Goal: Register for event/course

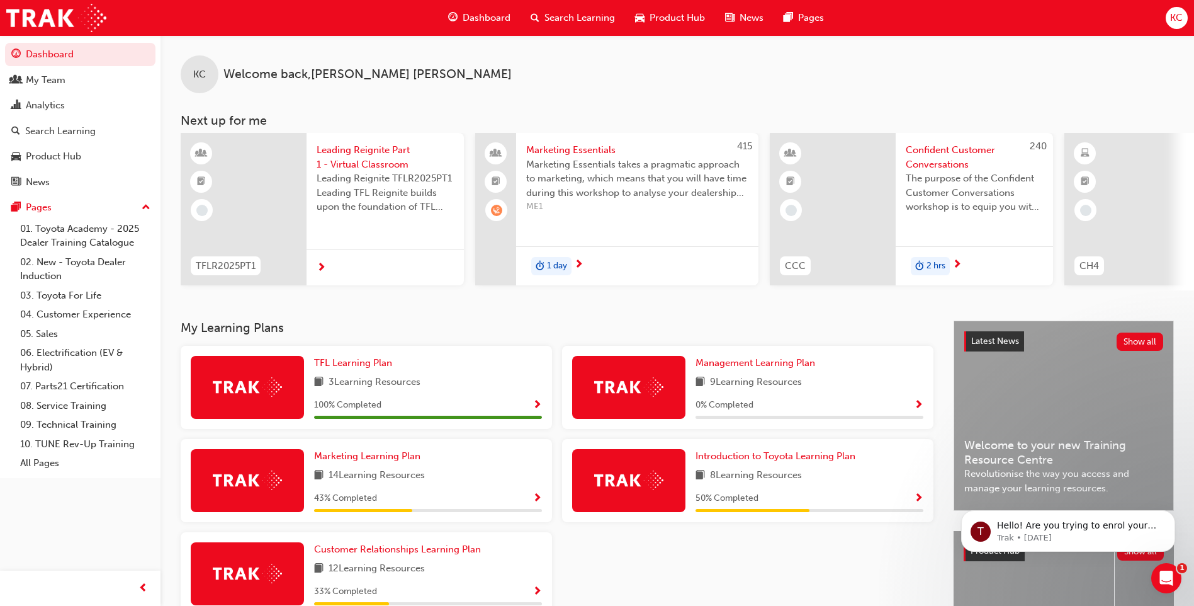
click at [552, 19] on span "Search Learning" at bounding box center [579, 18] width 70 height 14
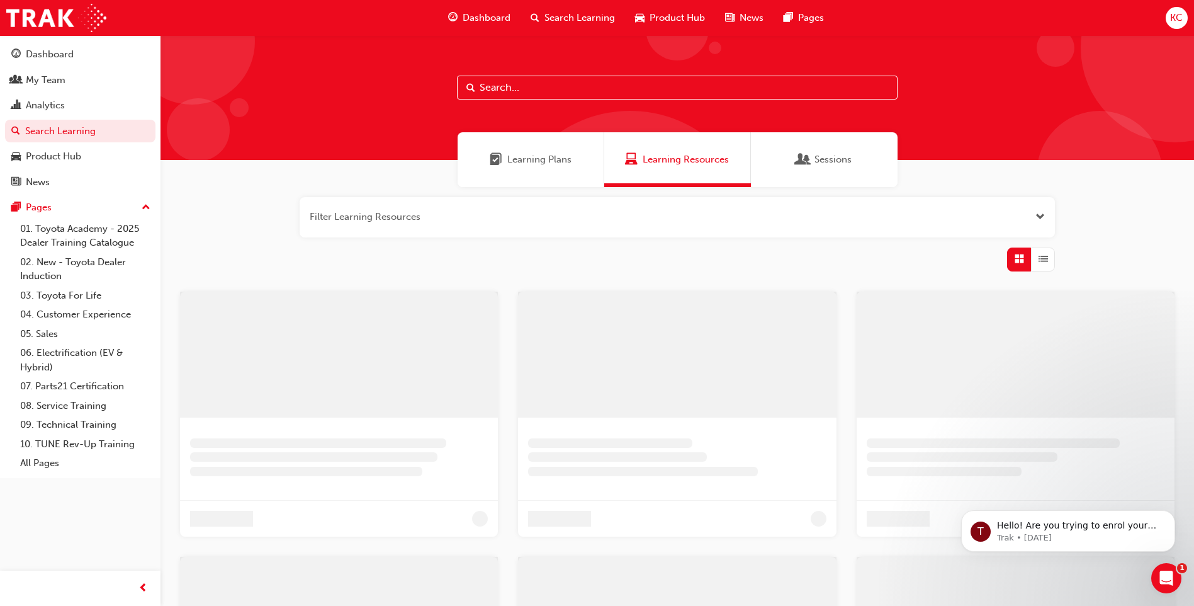
click at [483, 82] on input "text" at bounding box center [677, 88] width 441 height 24
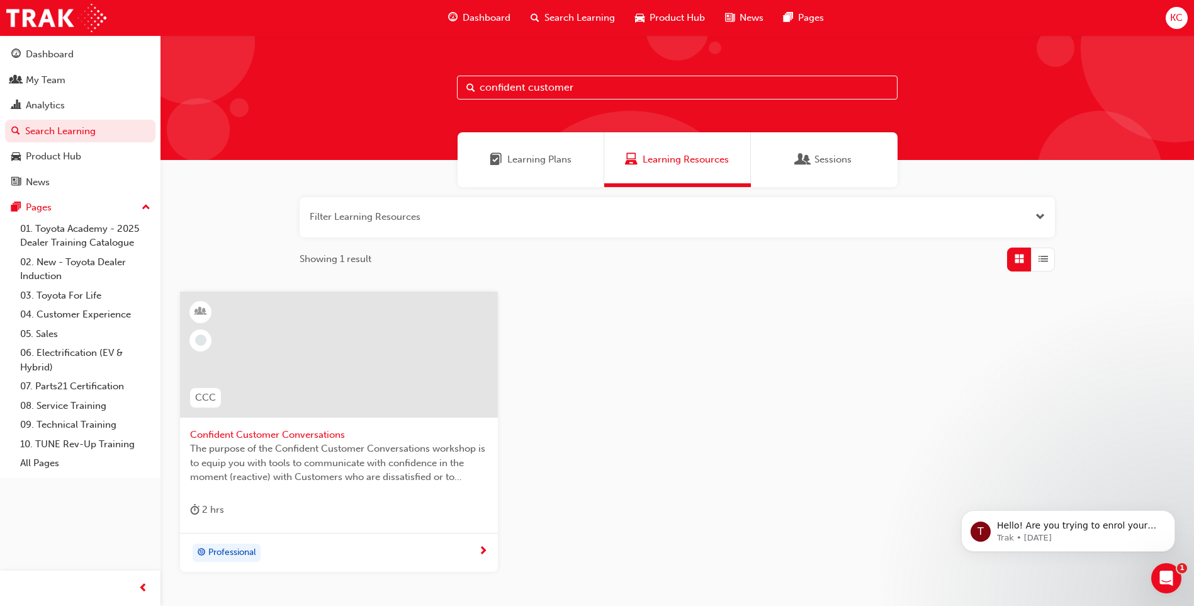
type input "confident customer"
click at [251, 432] on span "Confident Customer Conversations" at bounding box center [339, 434] width 298 height 14
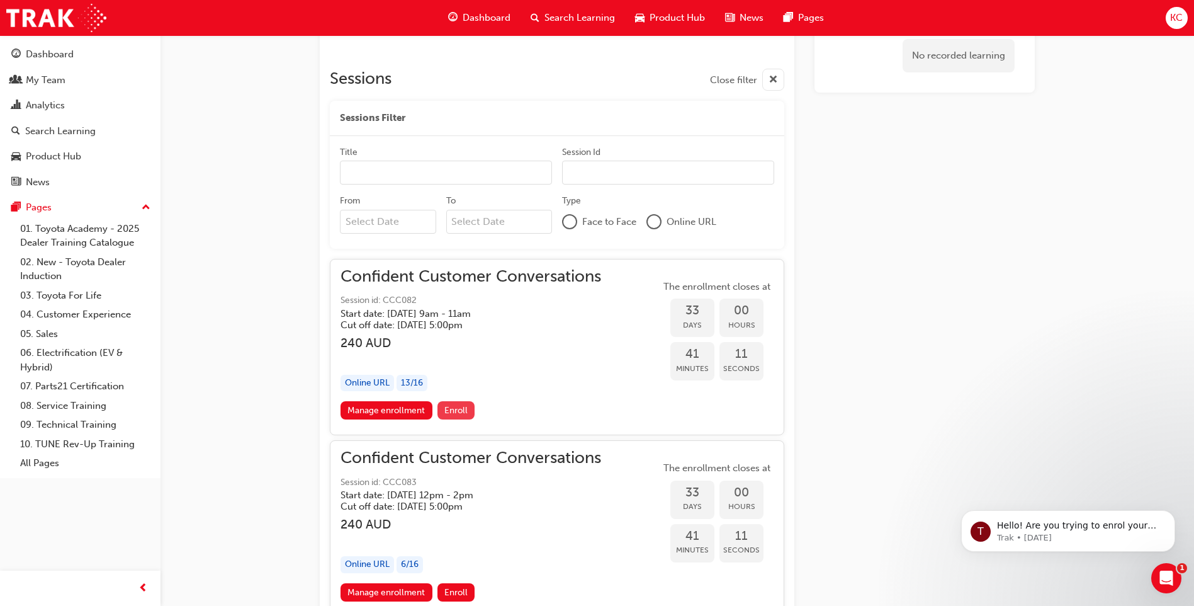
scroll to position [760, 0]
click at [452, 409] on span "Enroll" at bounding box center [455, 410] width 23 height 11
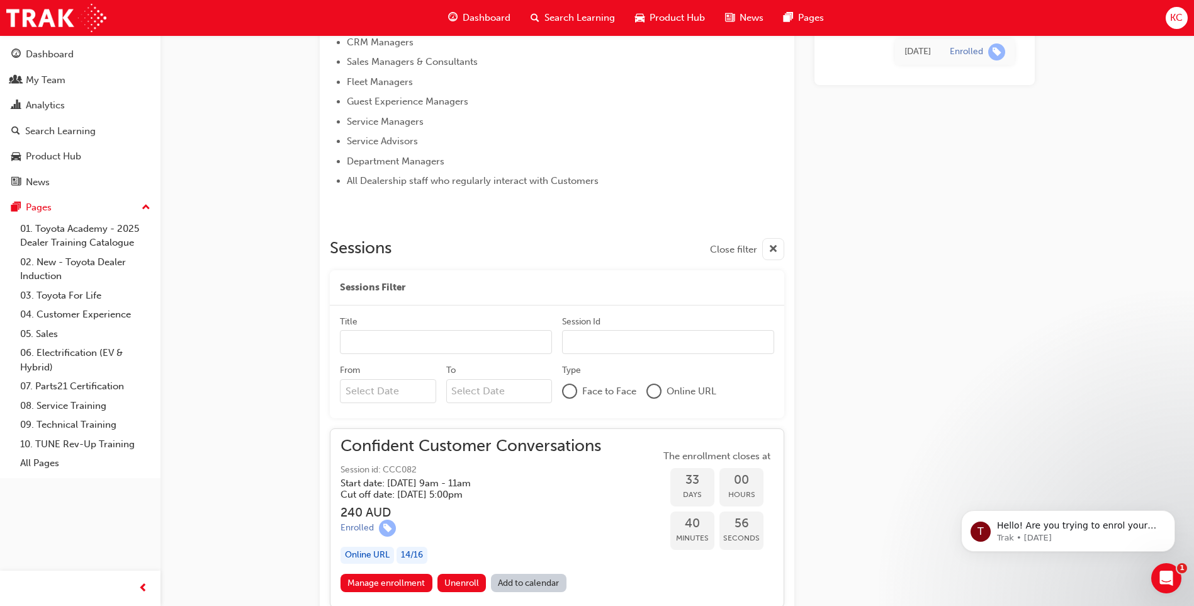
scroll to position [609, 0]
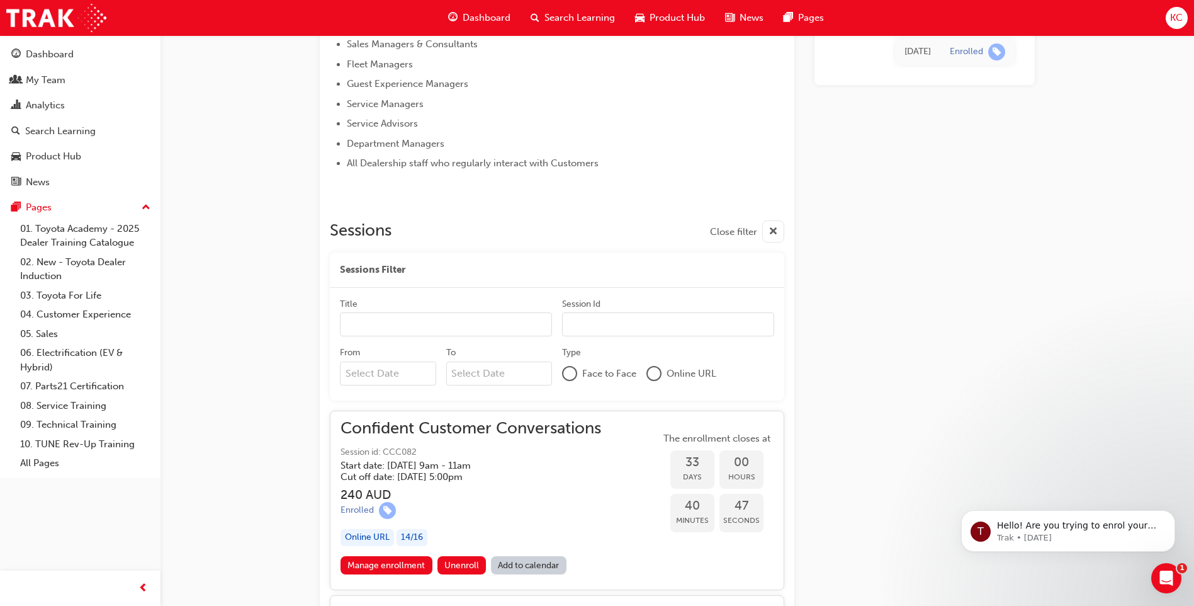
click at [392, 328] on input "Title" at bounding box center [446, 324] width 212 height 24
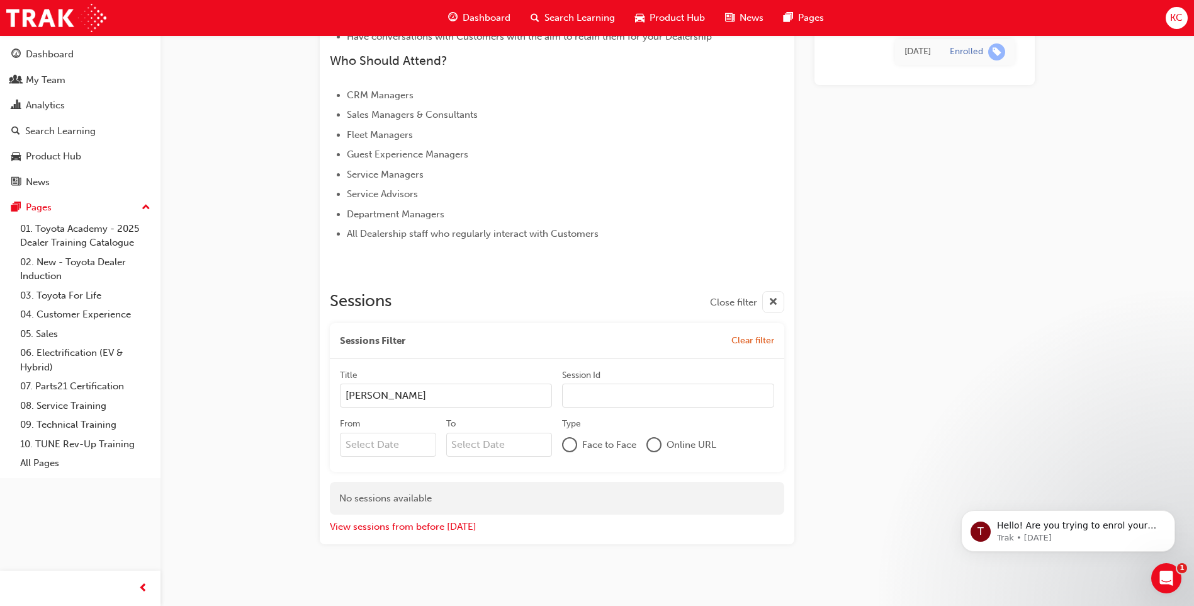
scroll to position [548, 0]
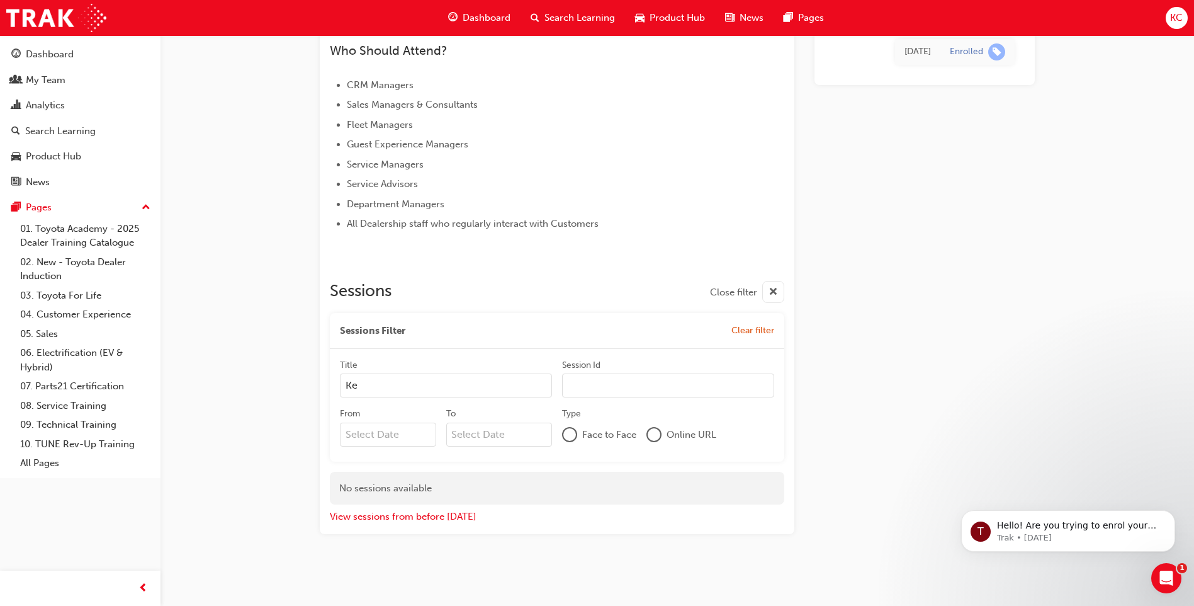
type input "K"
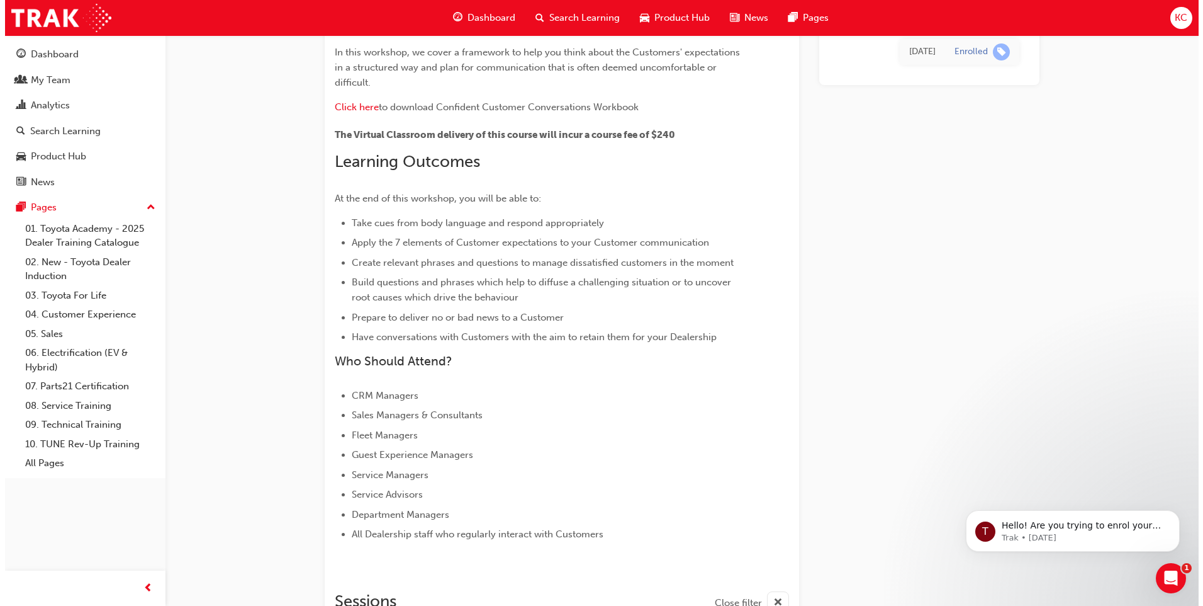
scroll to position [0, 0]
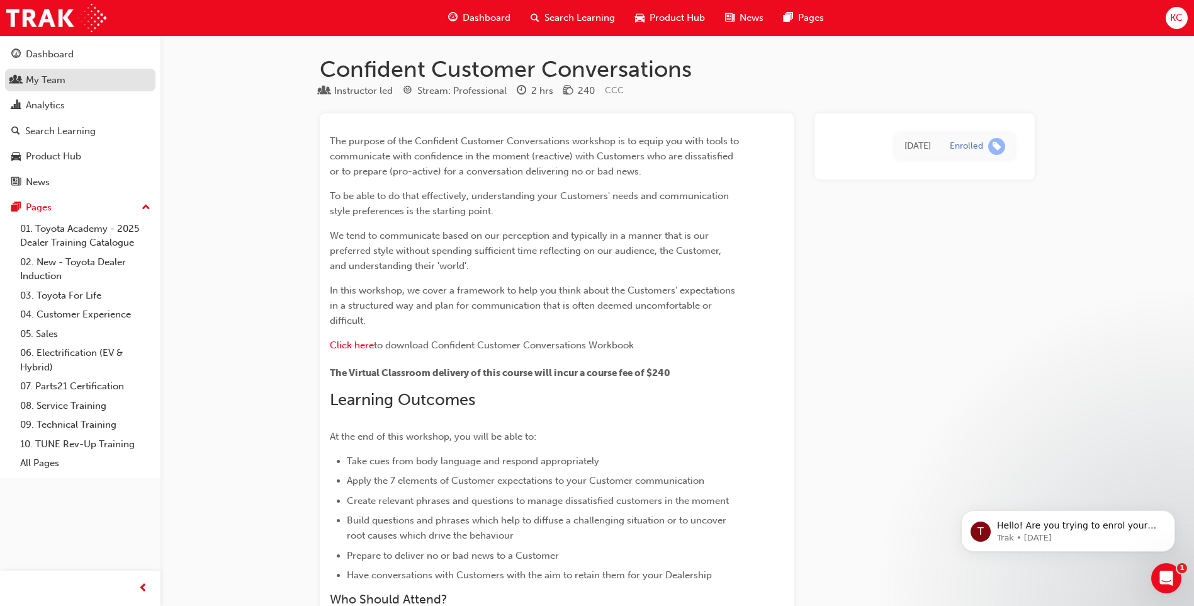
click at [45, 84] on div "My Team" at bounding box center [46, 80] width 40 height 14
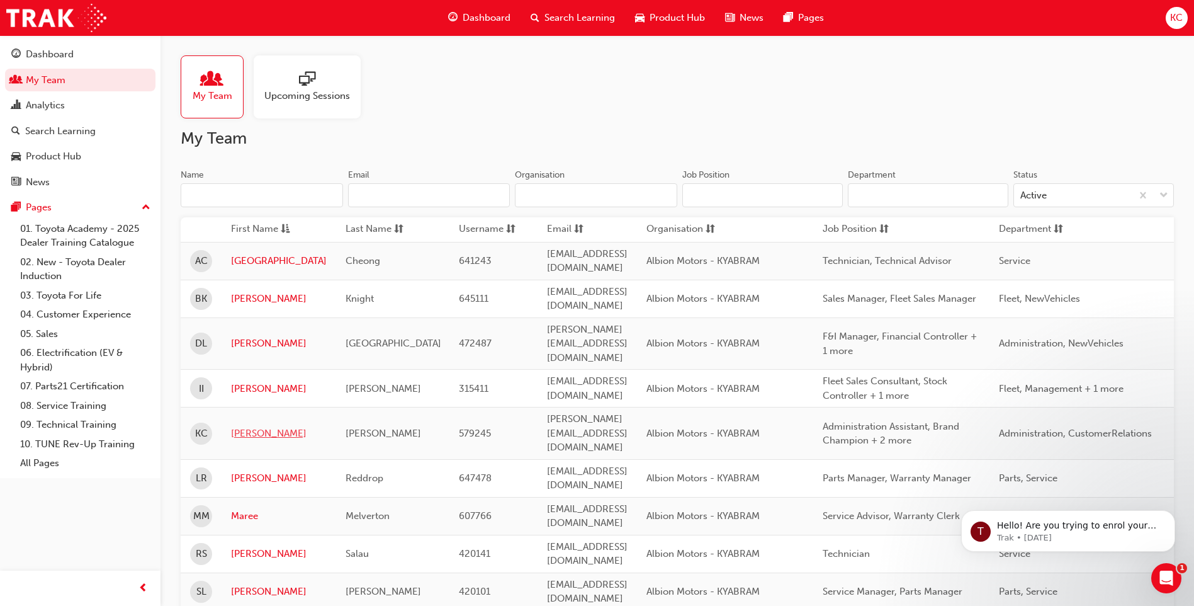
click at [235, 426] on link "[PERSON_NAME]" at bounding box center [279, 433] width 96 height 14
